Goal: Task Accomplishment & Management: Manage account settings

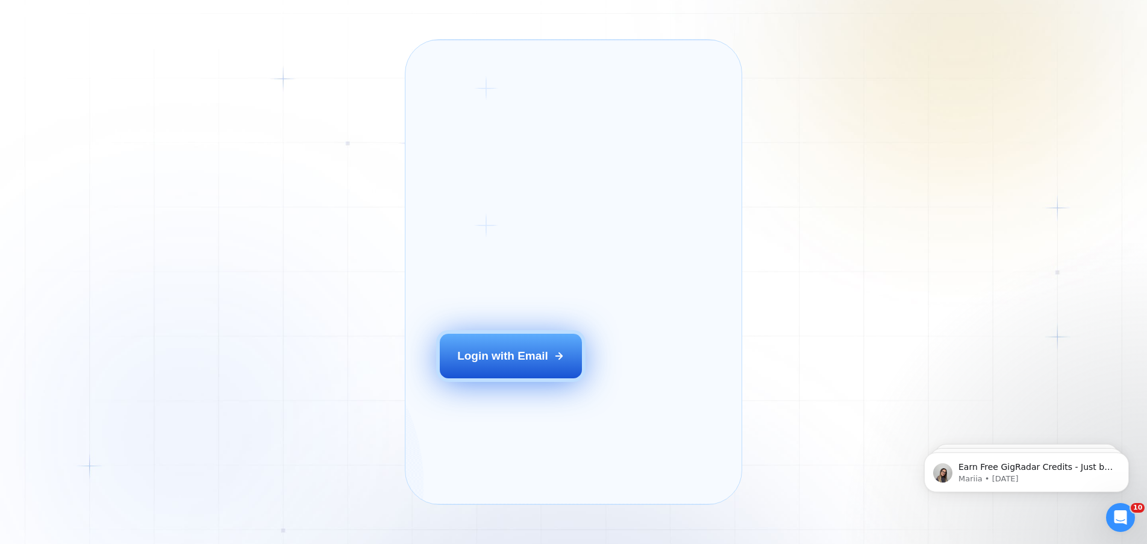
click at [519, 364] on div "Login with Email" at bounding box center [502, 356] width 91 height 16
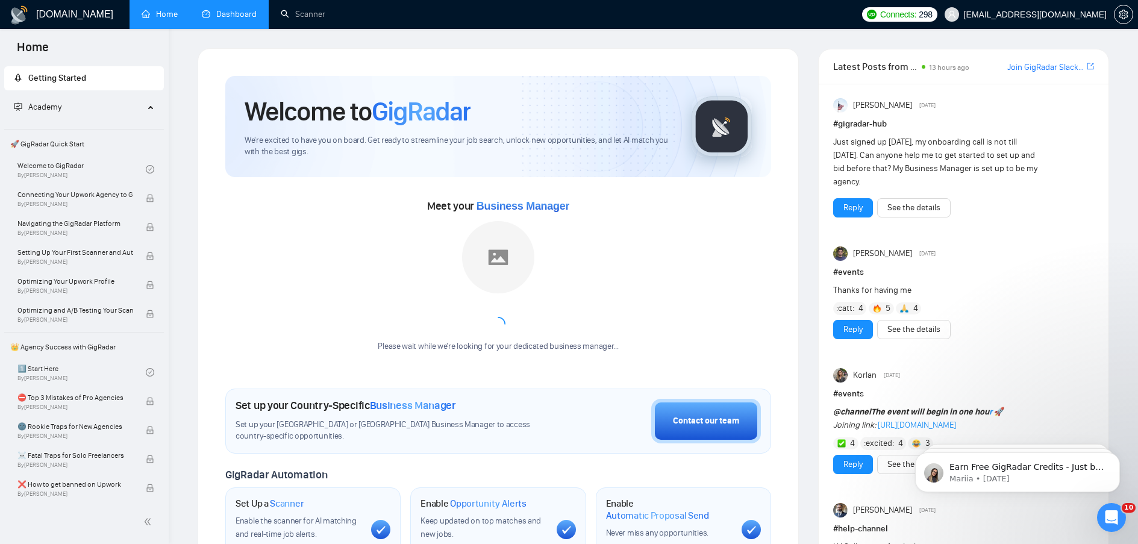
click at [228, 9] on link "Dashboard" at bounding box center [229, 14] width 55 height 10
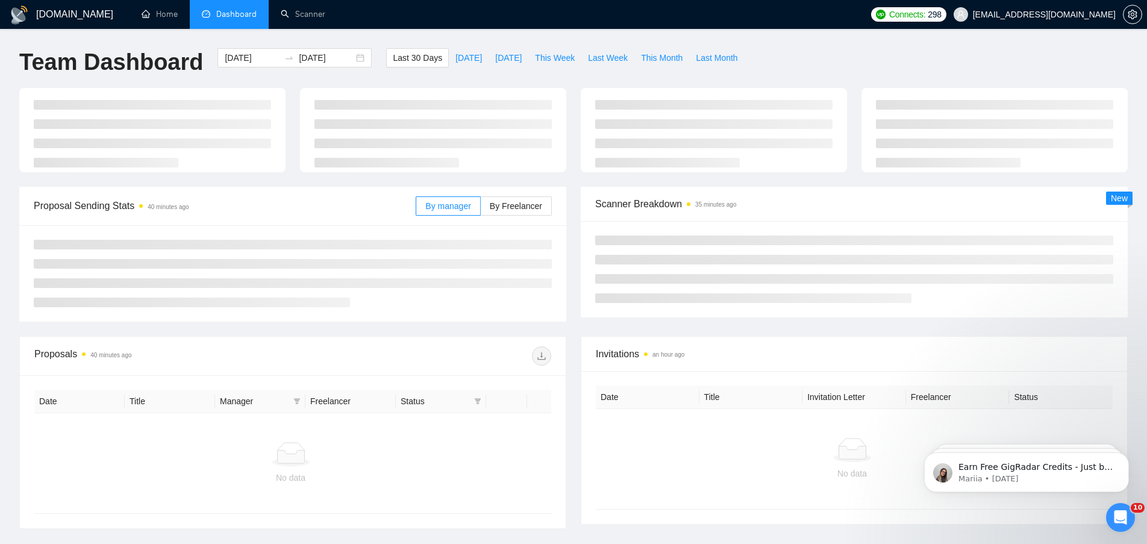
type input "[DATE]"
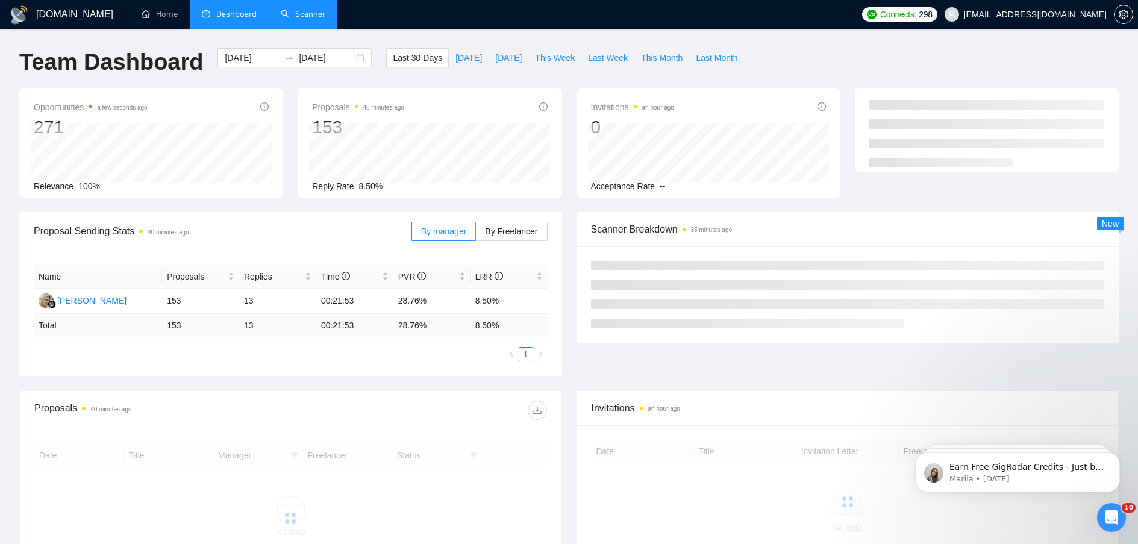
click at [317, 14] on link "Scanner" at bounding box center [303, 14] width 45 height 10
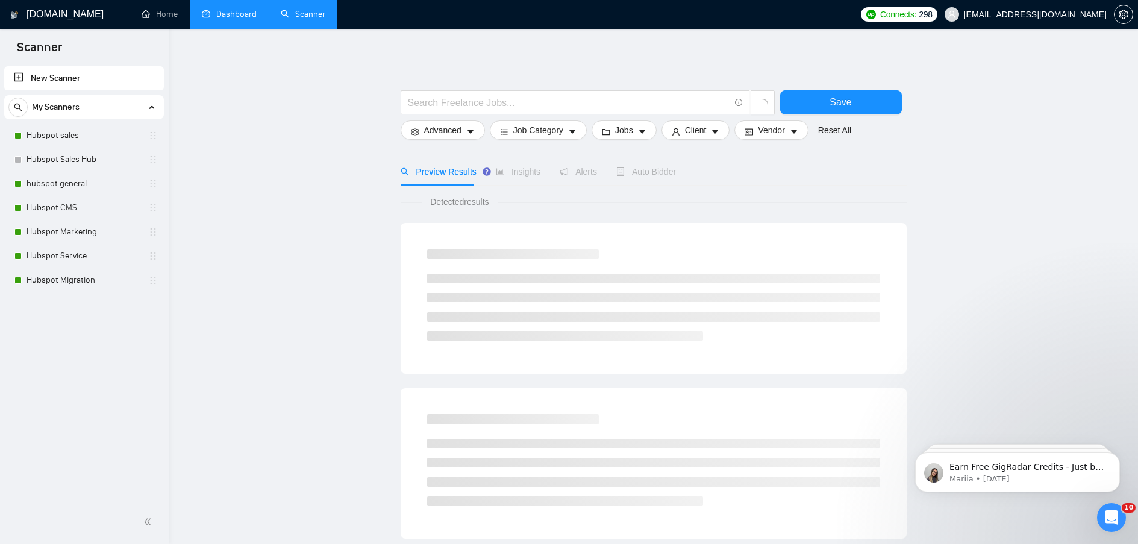
click at [221, 16] on link "Dashboard" at bounding box center [229, 14] width 55 height 10
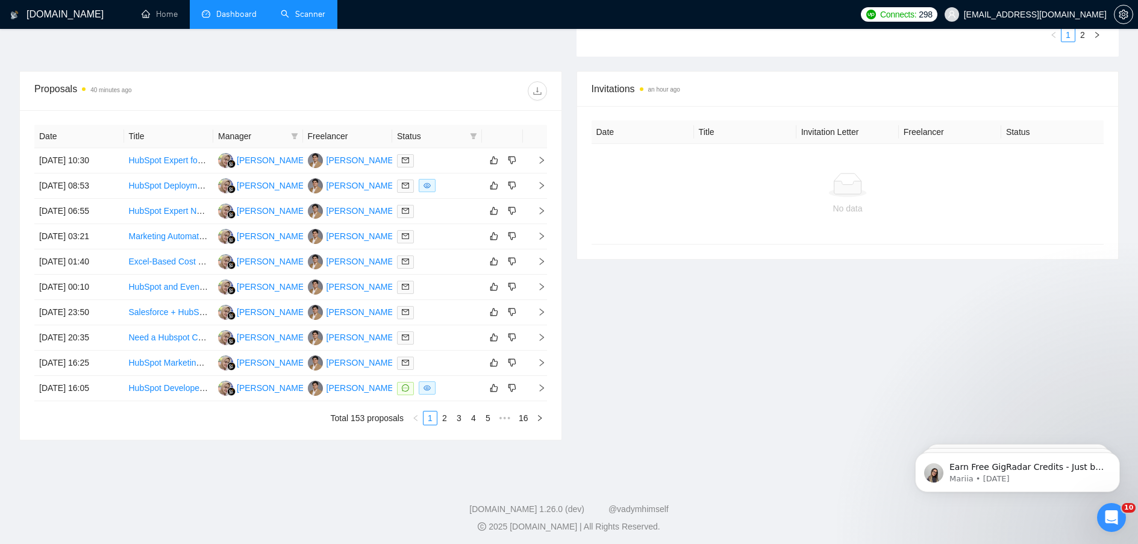
scroll to position [429, 0]
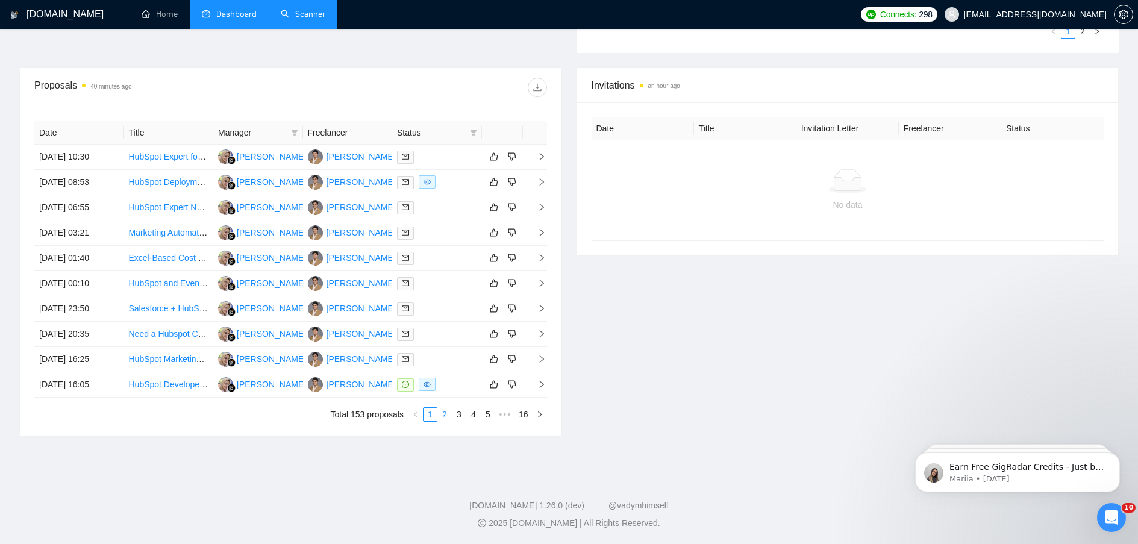
click at [450, 416] on link "2" at bounding box center [444, 414] width 13 height 13
click at [431, 415] on link "1" at bounding box center [429, 414] width 13 height 13
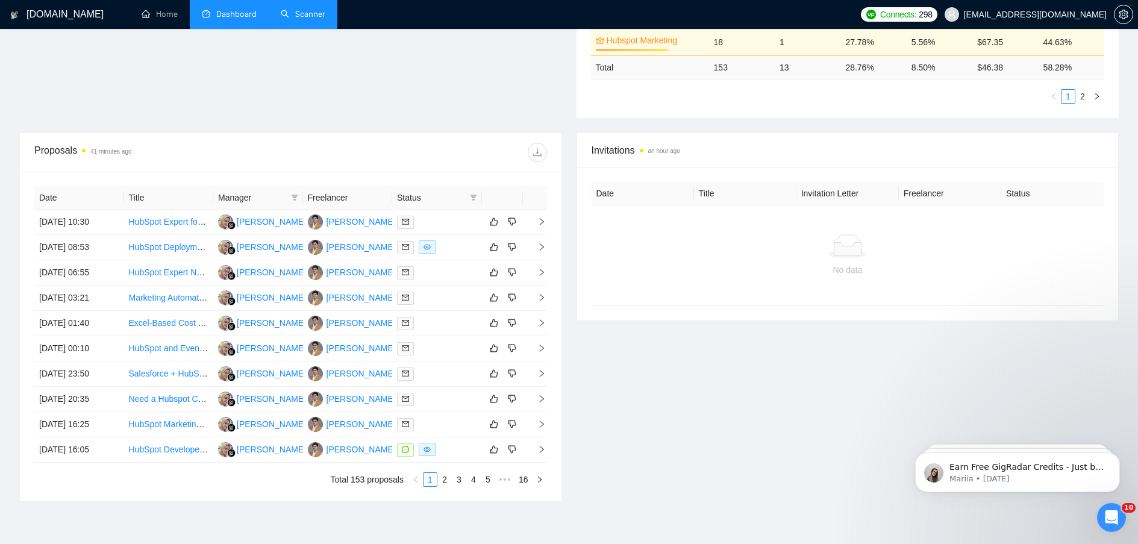
scroll to position [369, 0]
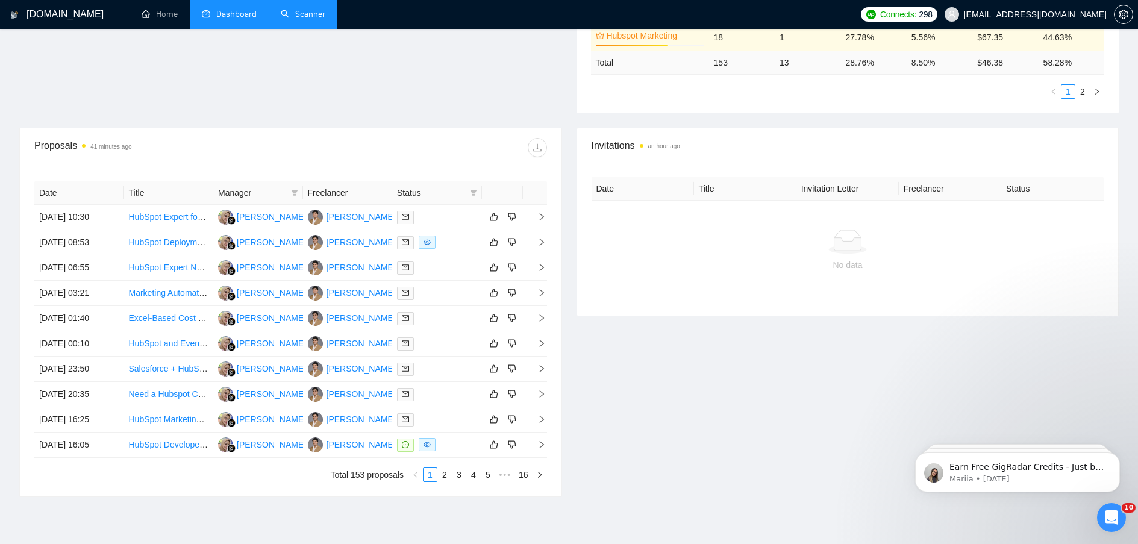
click at [445, 477] on link "2" at bounding box center [444, 474] width 13 height 13
click at [432, 476] on link "1" at bounding box center [429, 474] width 13 height 13
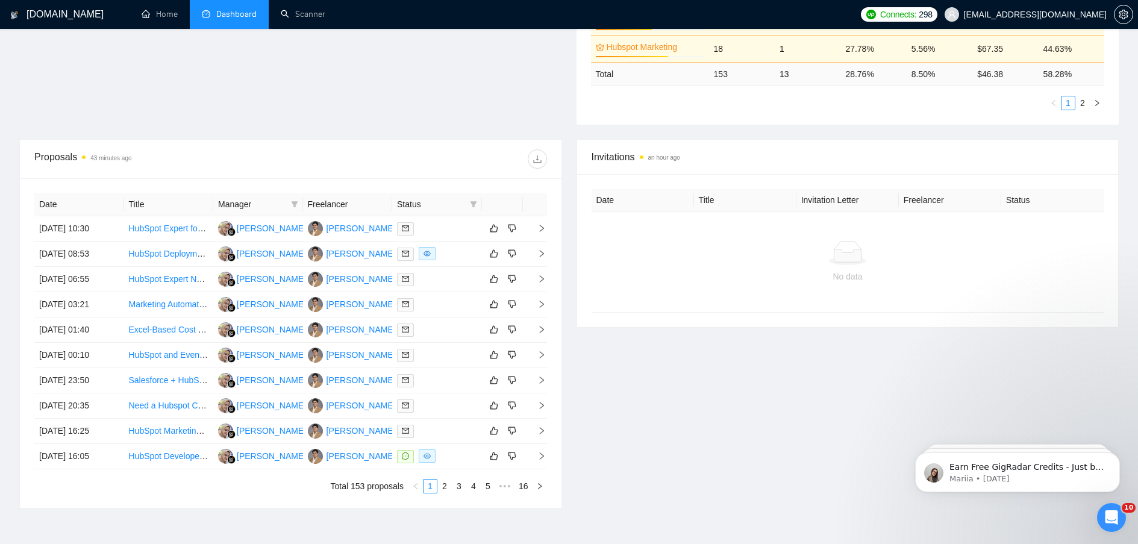
scroll to position [361, 0]
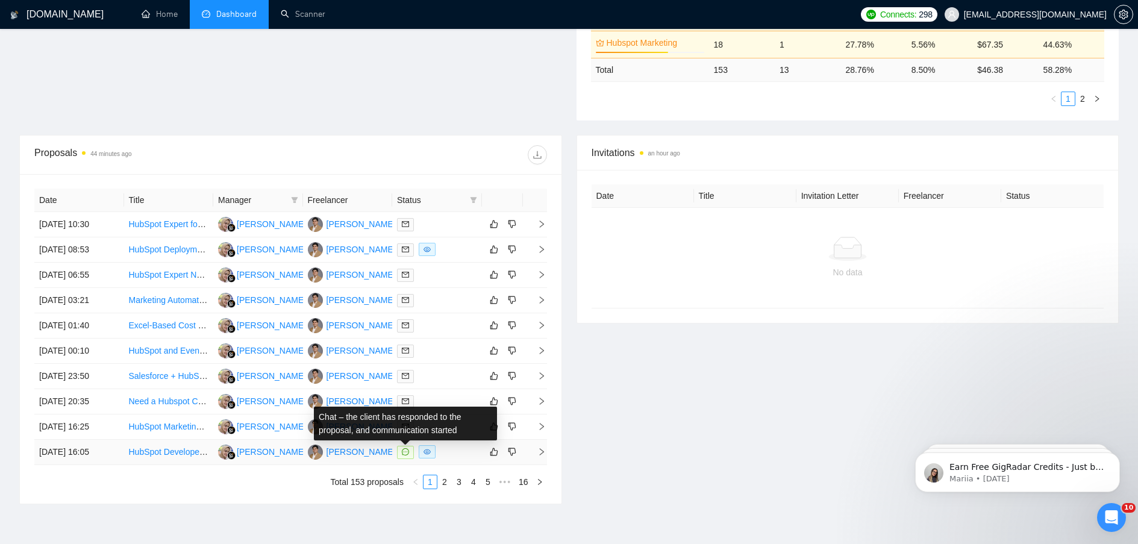
click at [404, 454] on icon "message" at bounding box center [405, 451] width 7 height 7
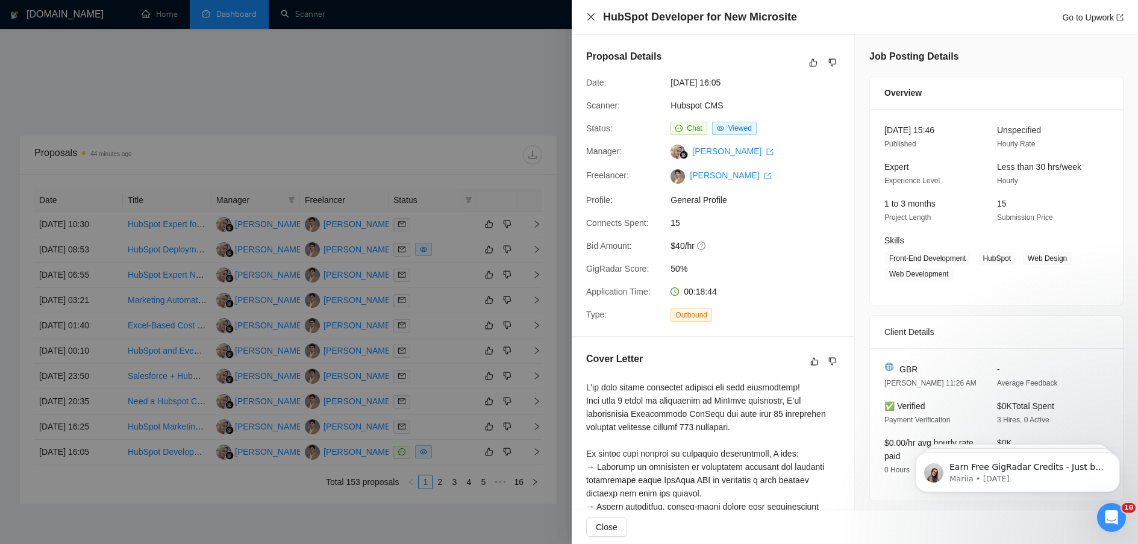
click at [595, 19] on icon "close" at bounding box center [591, 17] width 10 height 10
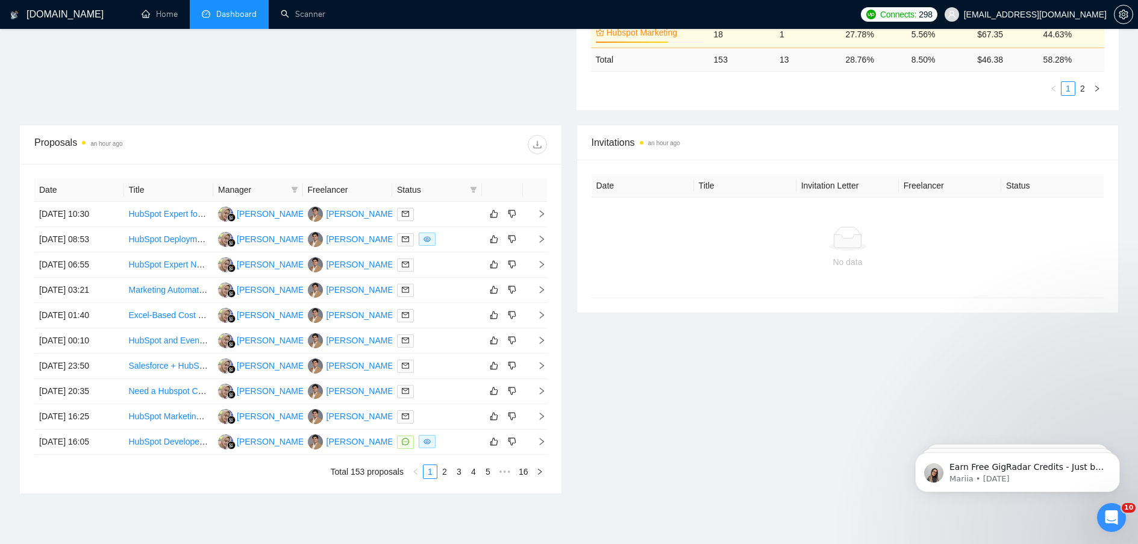
scroll to position [429, 0]
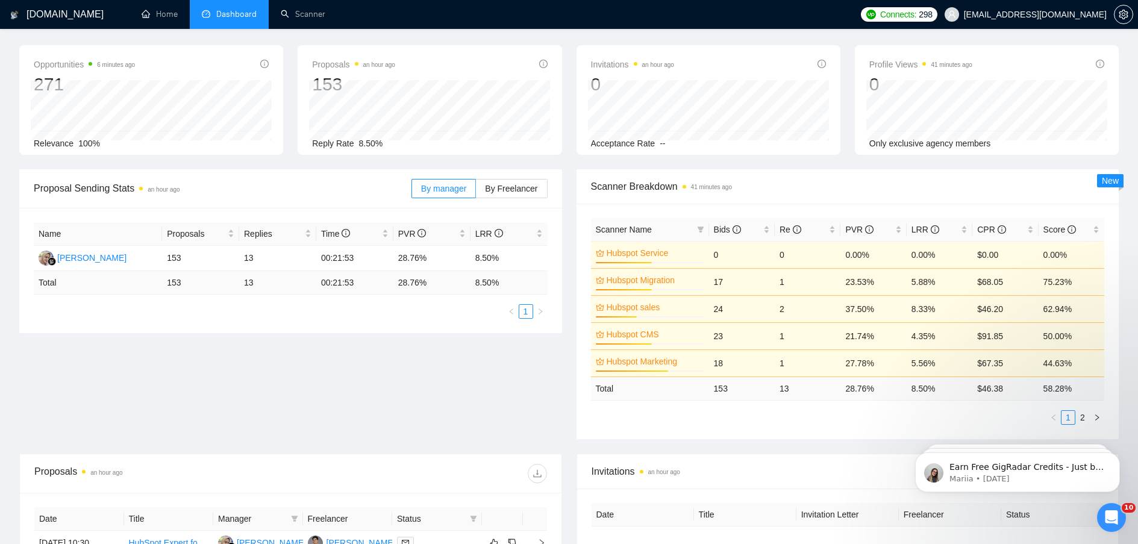
scroll to position [0, 0]
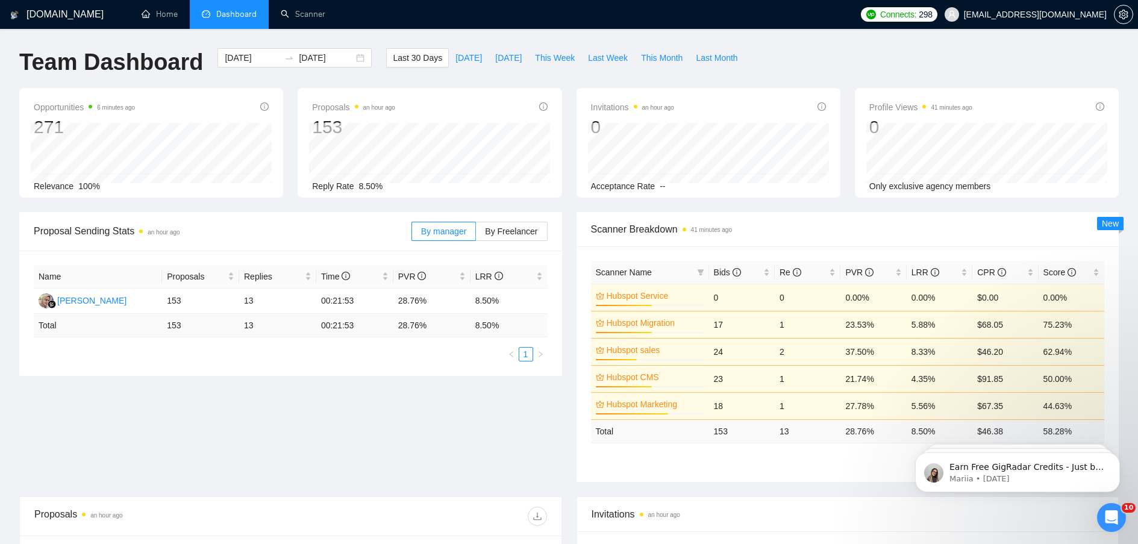
click at [829, 51] on div "Team Dashboard [DATE] [DATE] Last 30 Days [DATE] [DATE] This Week Last Week Thi…" at bounding box center [569, 68] width 1114 height 40
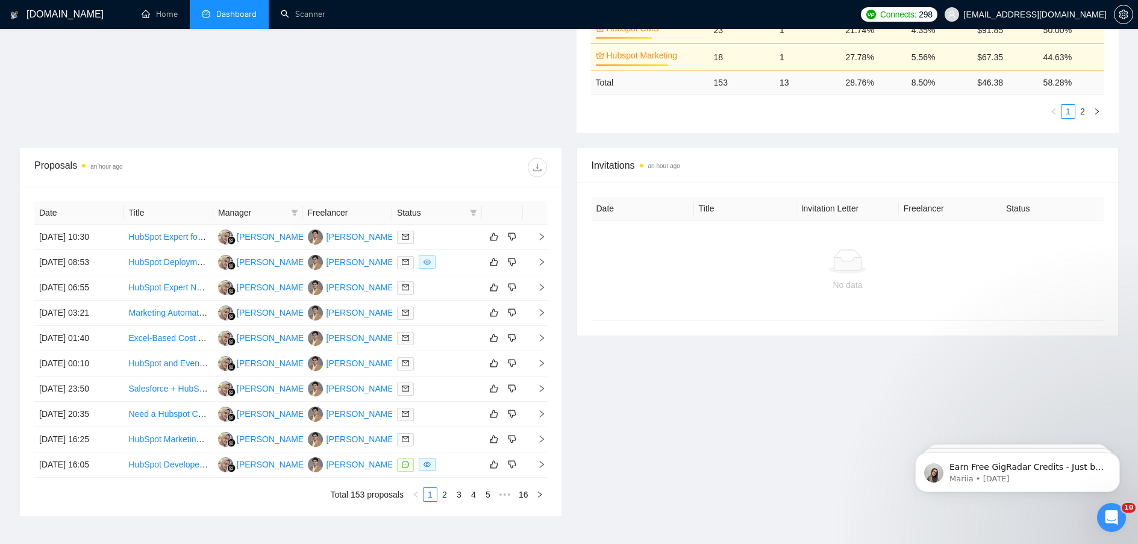
scroll to position [361, 0]
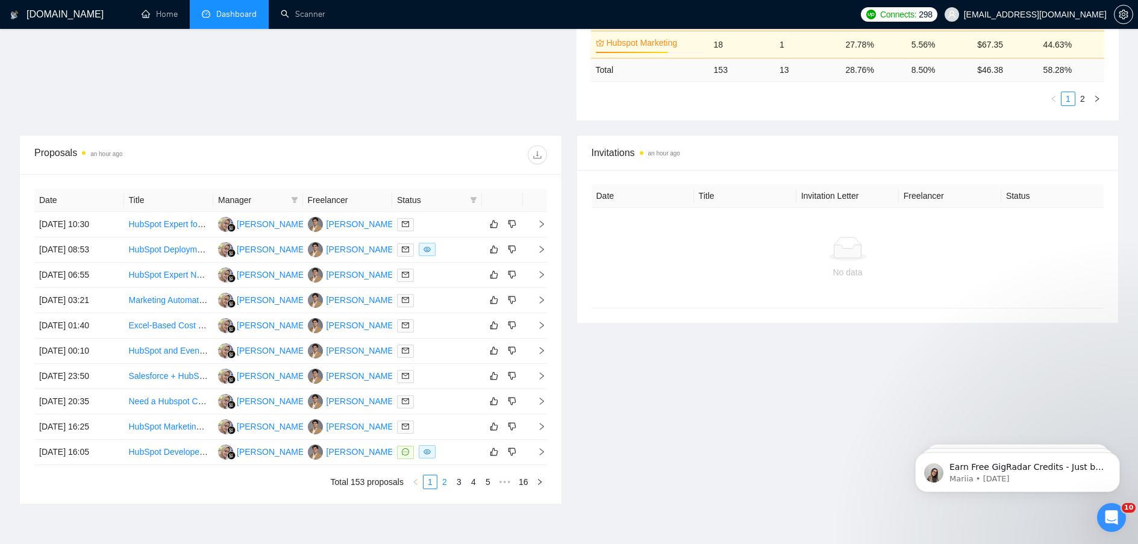
click at [444, 488] on link "2" at bounding box center [444, 481] width 13 height 13
click at [430, 484] on link "1" at bounding box center [429, 481] width 13 height 13
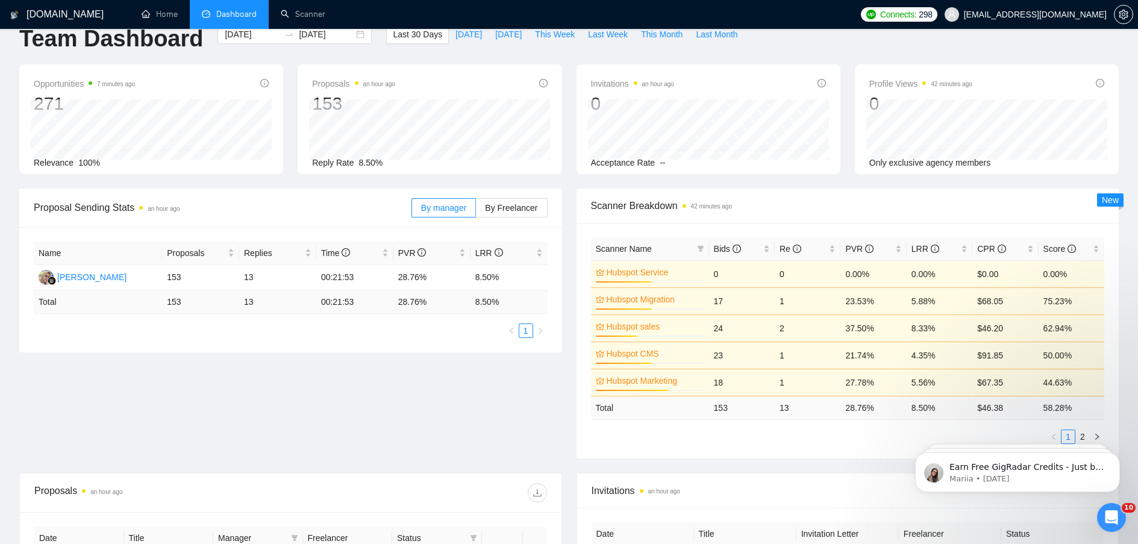
scroll to position [0, 0]
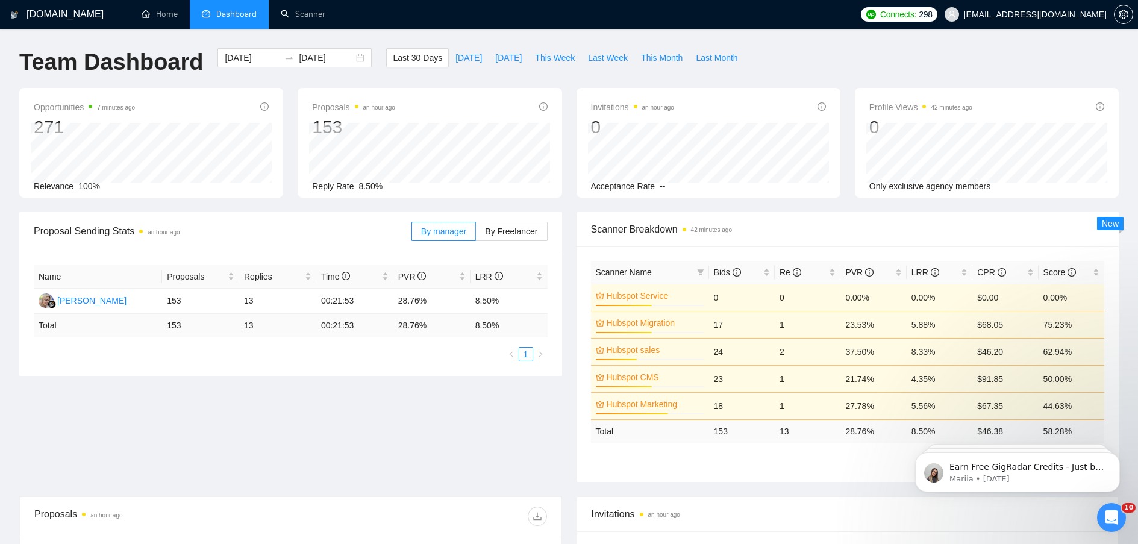
click at [816, 60] on div "Team Dashboard [DATE] [DATE] Last 30 Days [DATE] [DATE] This Week Last Week Thi…" at bounding box center [569, 68] width 1114 height 40
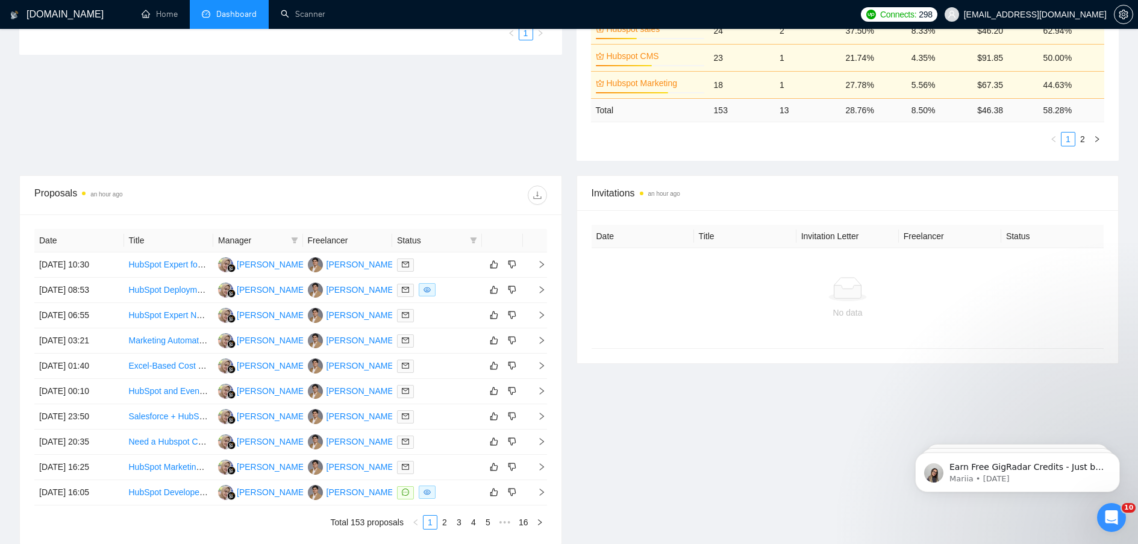
scroll to position [301, 0]
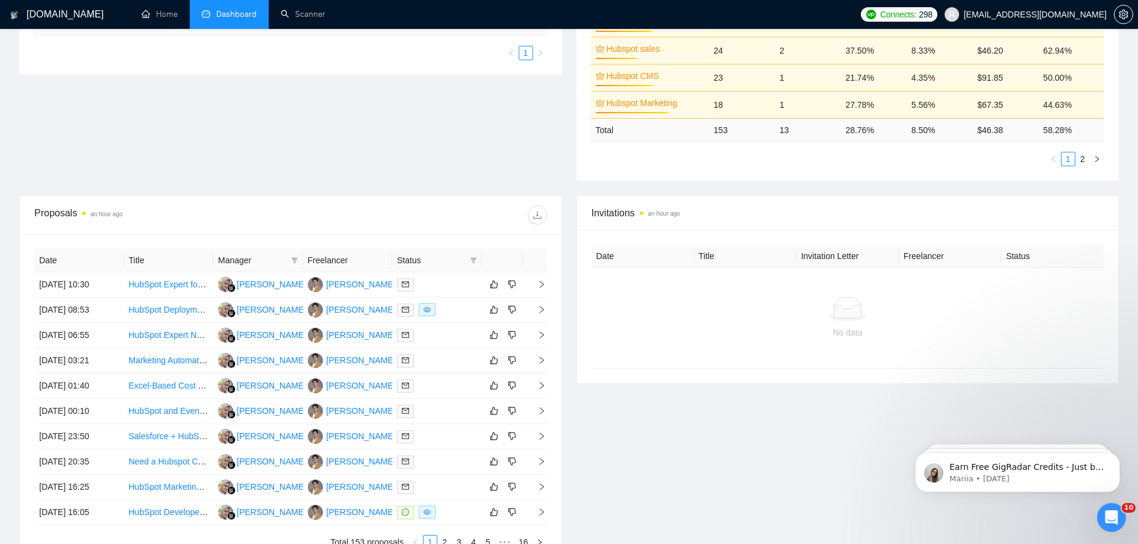
click at [291, 122] on div "Proposal Sending Stats an hour ago By manager By Freelancer Name Proposals Repl…" at bounding box center [569, 53] width 1114 height 284
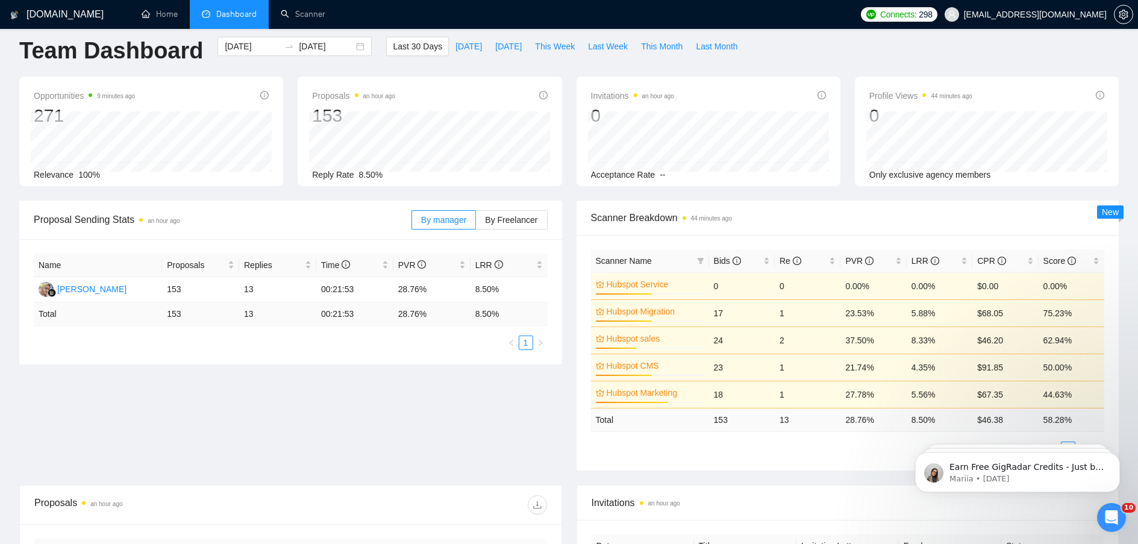
scroll to position [0, 0]
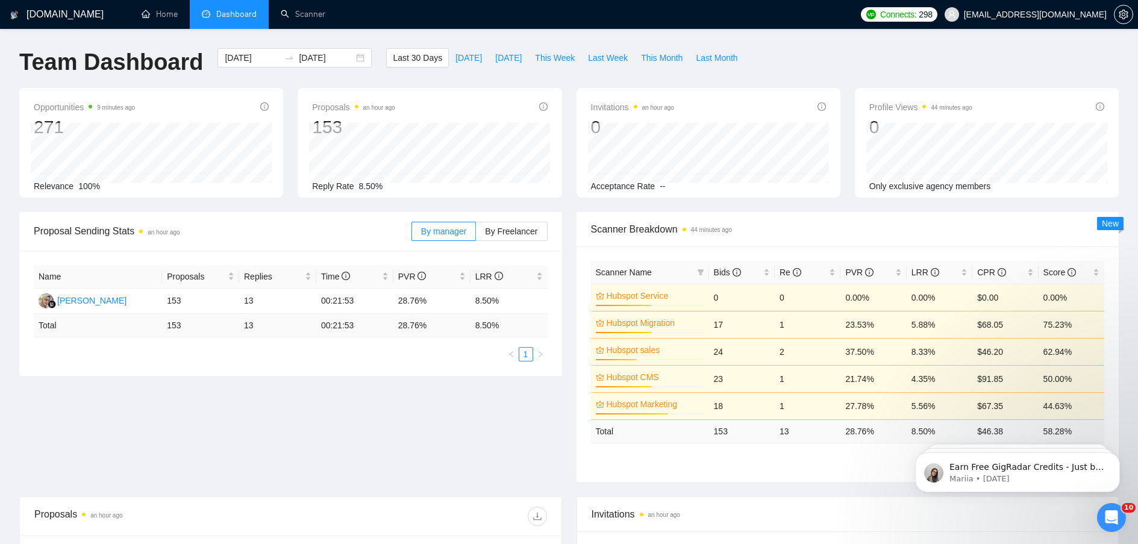
click at [896, 60] on div "Team Dashboard [DATE] [DATE] Last 30 Days [DATE] [DATE] This Week Last Week Thi…" at bounding box center [569, 68] width 1114 height 40
click at [916, 46] on div "[DOMAIN_NAME] Home Dashboard Scanner Connects: 298 [EMAIL_ADDRESS][DOMAIN_NAME]…" at bounding box center [569, 486] width 1138 height 973
drag, startPoint x: 299, startPoint y: 438, endPoint x: 306, endPoint y: 437, distance: 6.7
click at [305, 438] on div "Proposal Sending Stats an hour ago By manager By Freelancer Name Proposals Repl…" at bounding box center [569, 354] width 1114 height 284
